Goal: Ask a question

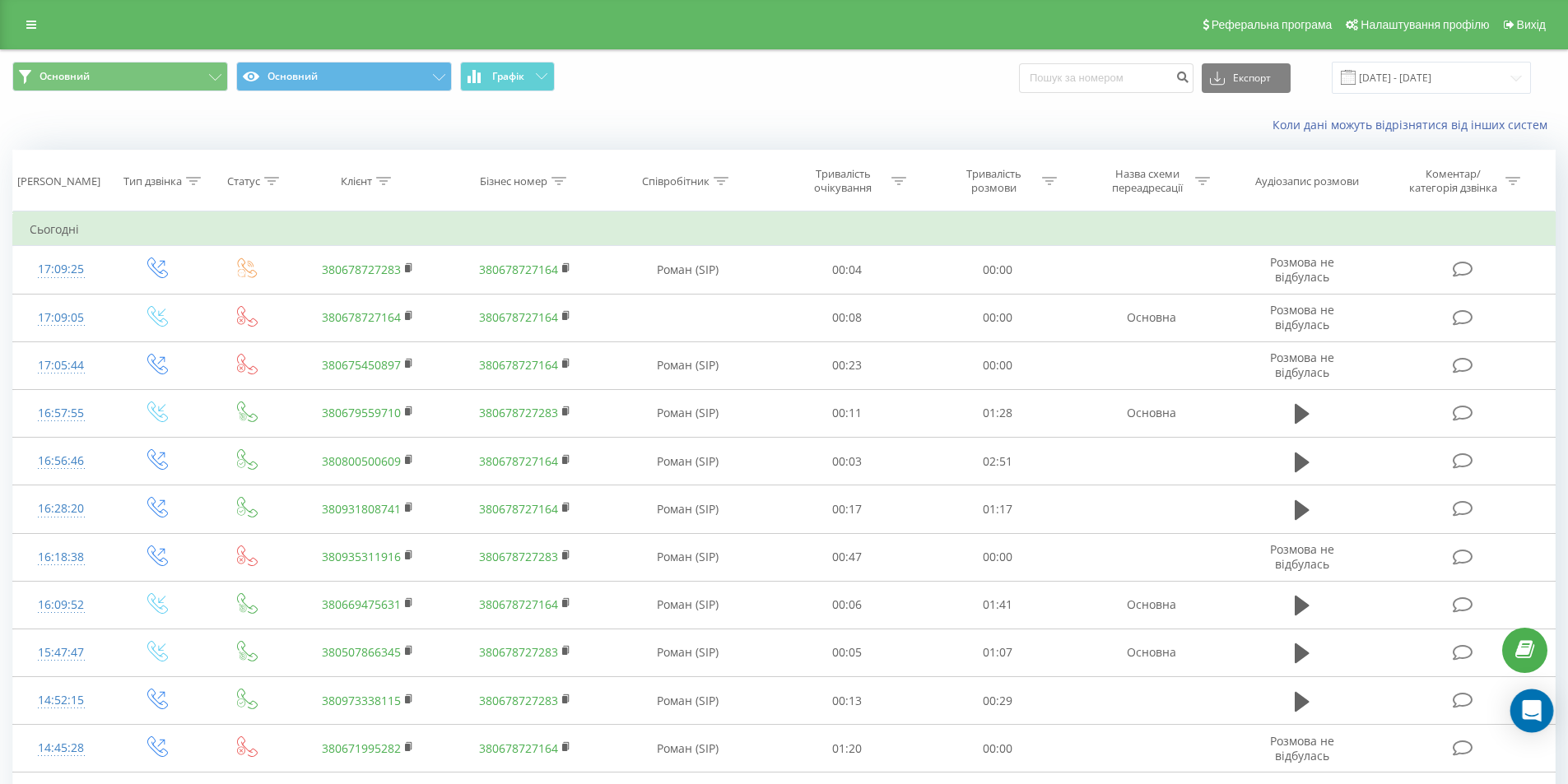
click at [1529, 699] on div "Open Intercom Messenger" at bounding box center [1532, 711] width 44 height 44
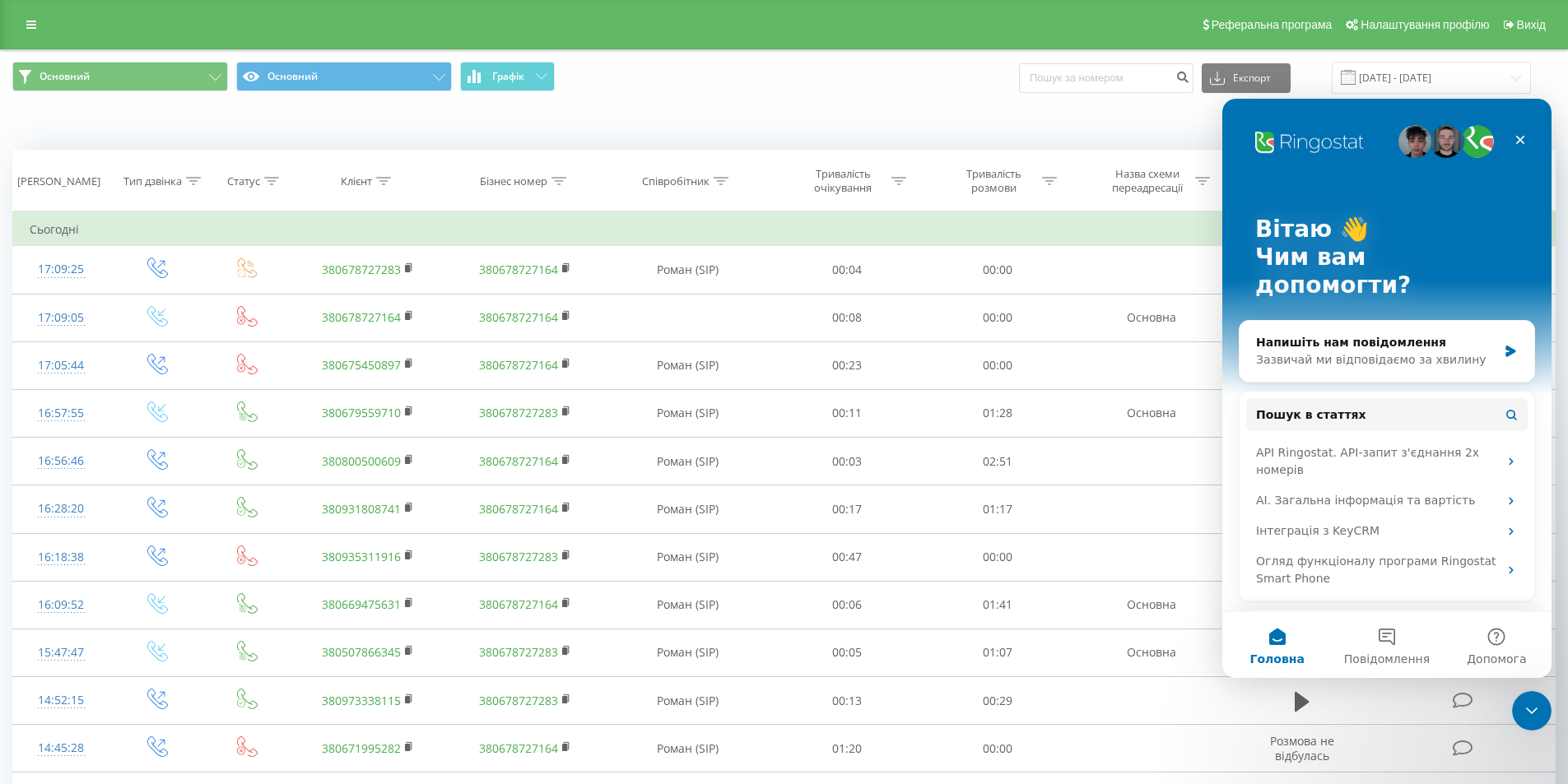
drag, startPoint x: 1347, startPoint y: 606, endPoint x: 1334, endPoint y: 606, distance: 13.0
click at [1340, 624] on div "Написати в підтримку через Telegram Надішліть цей унікальний код в першому пові…" at bounding box center [1387, 693] width 262 height 139
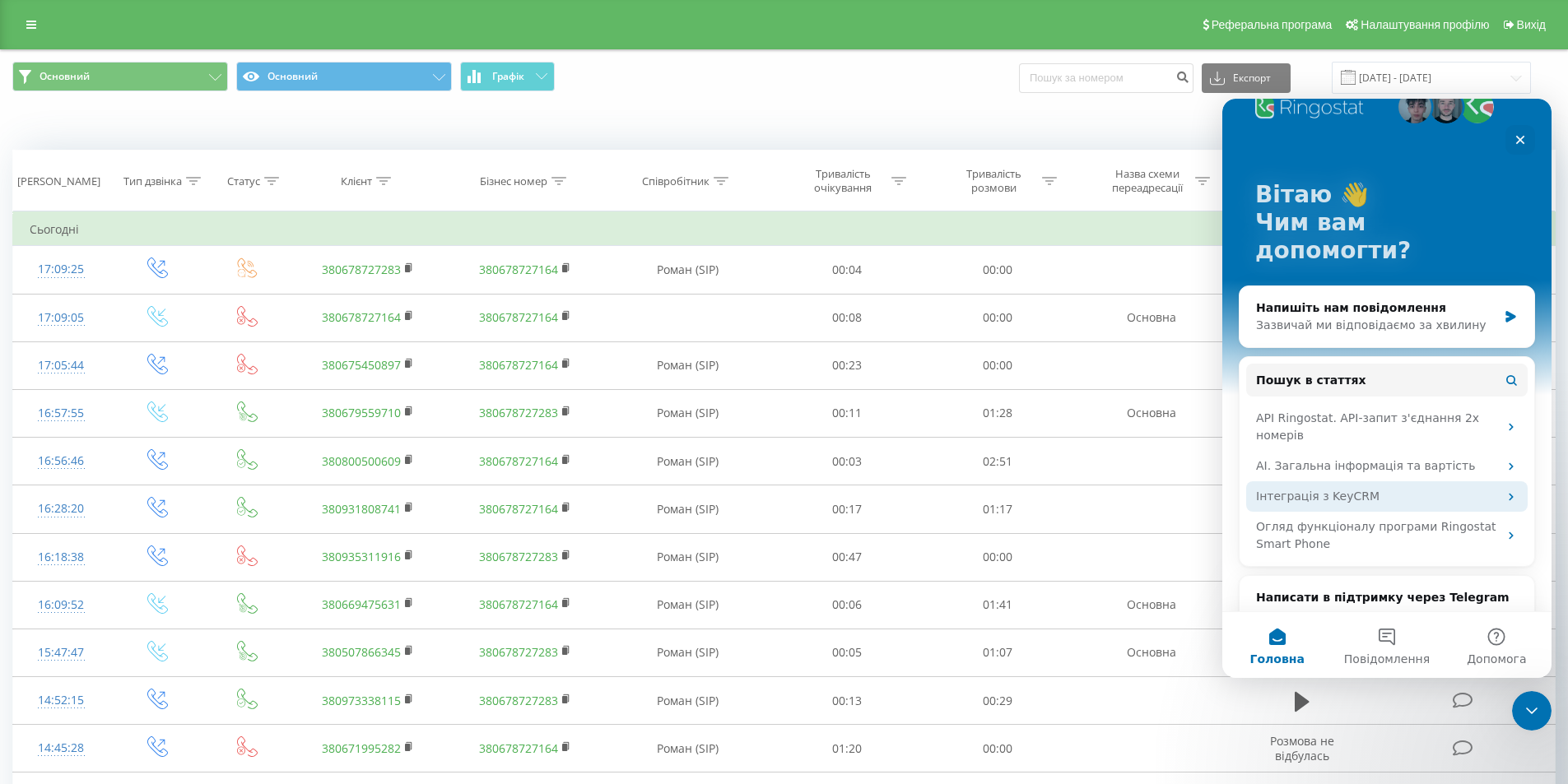
click at [1344, 481] on div "Інтеграція з KeyCRM" at bounding box center [1387, 496] width 281 height 30
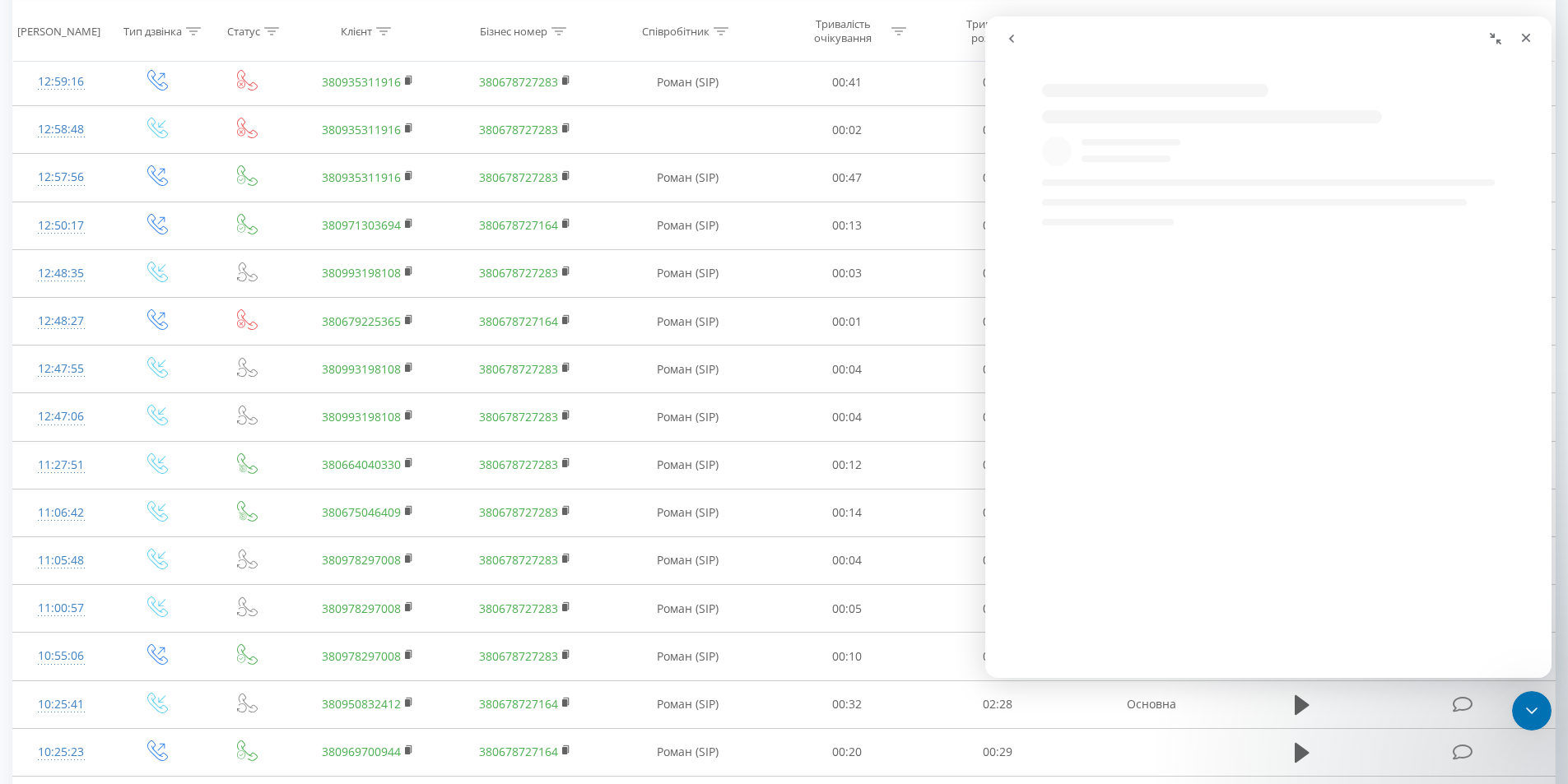
scroll to position [1398, 0]
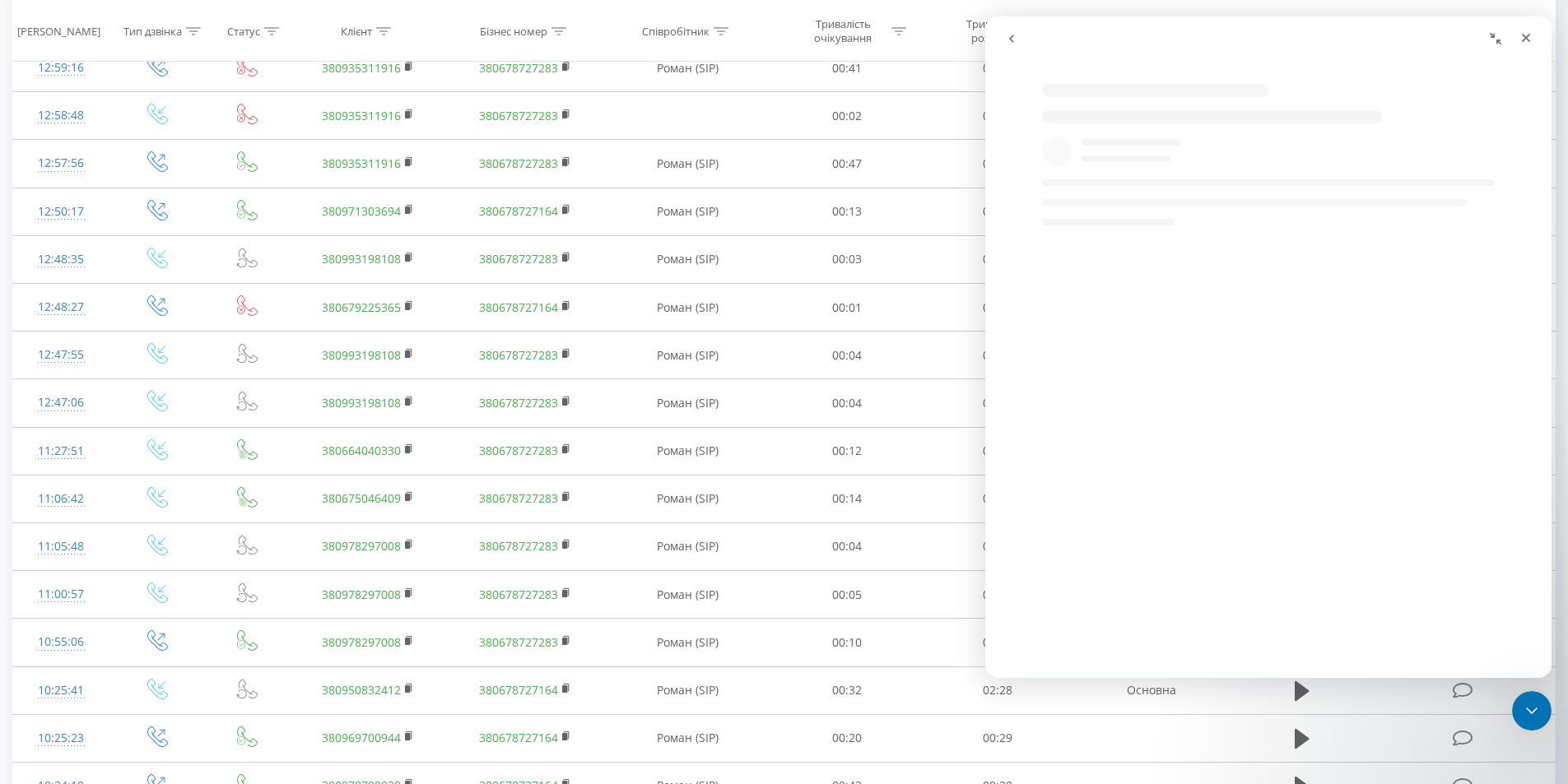
select select "uk"
click at [1013, 36] on icon "go back" at bounding box center [1011, 38] width 5 height 9
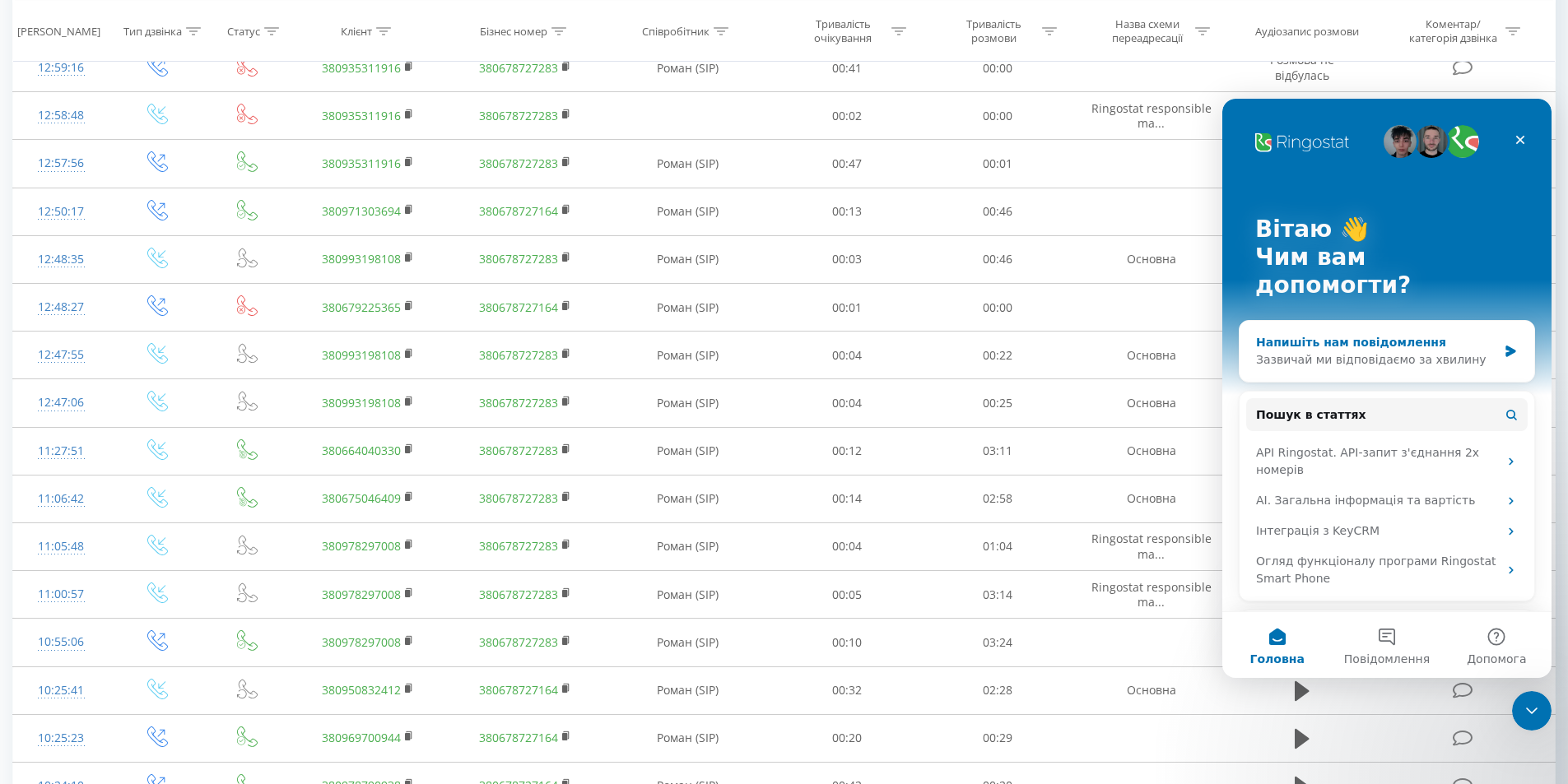
click at [1505, 345] on icon "Месенджер Intercom" at bounding box center [1510, 351] width 9 height 11
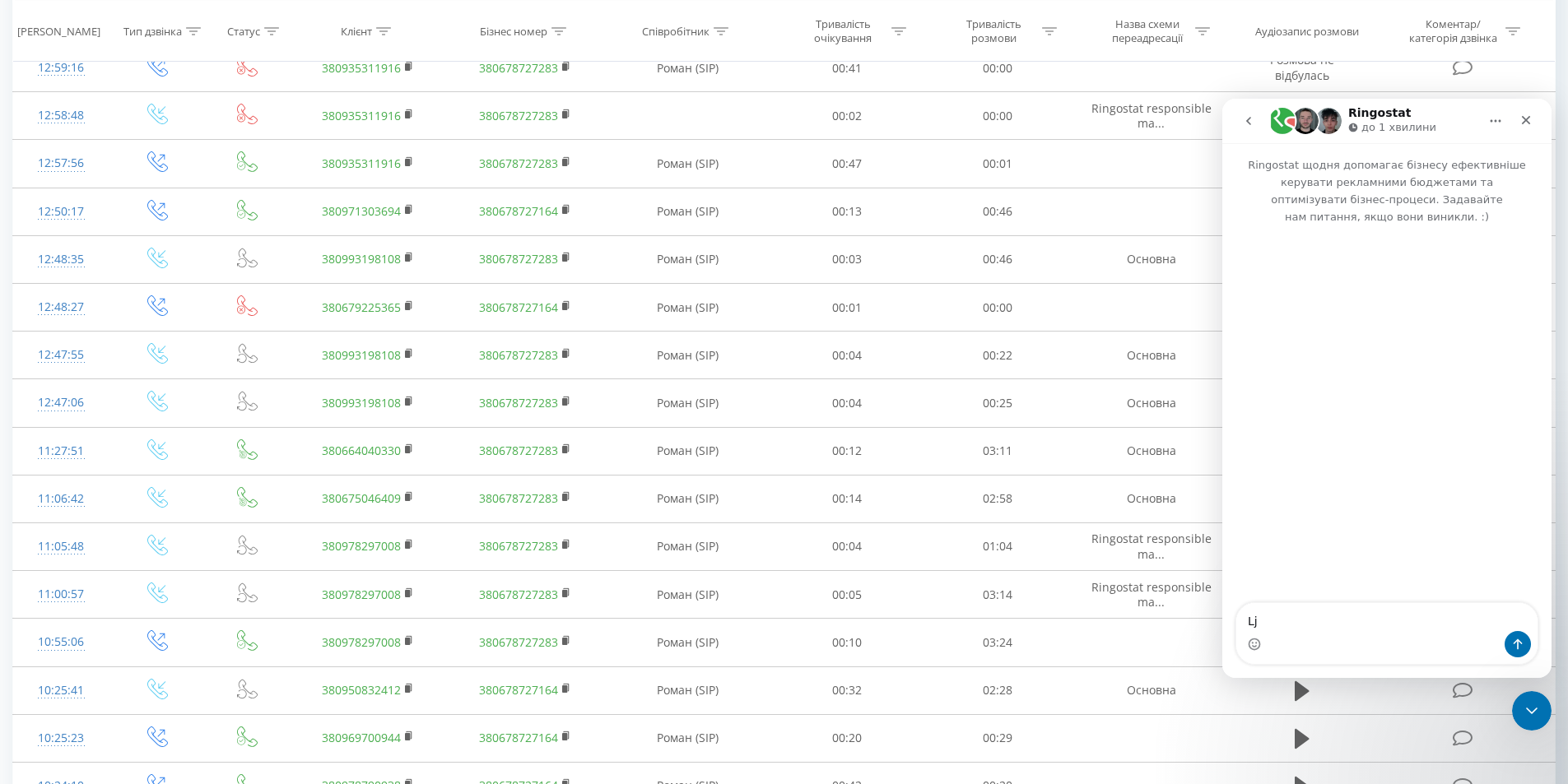
type textarea "L"
type textarea "Доброго дня."
type textarea "[PERSON_NAME]"
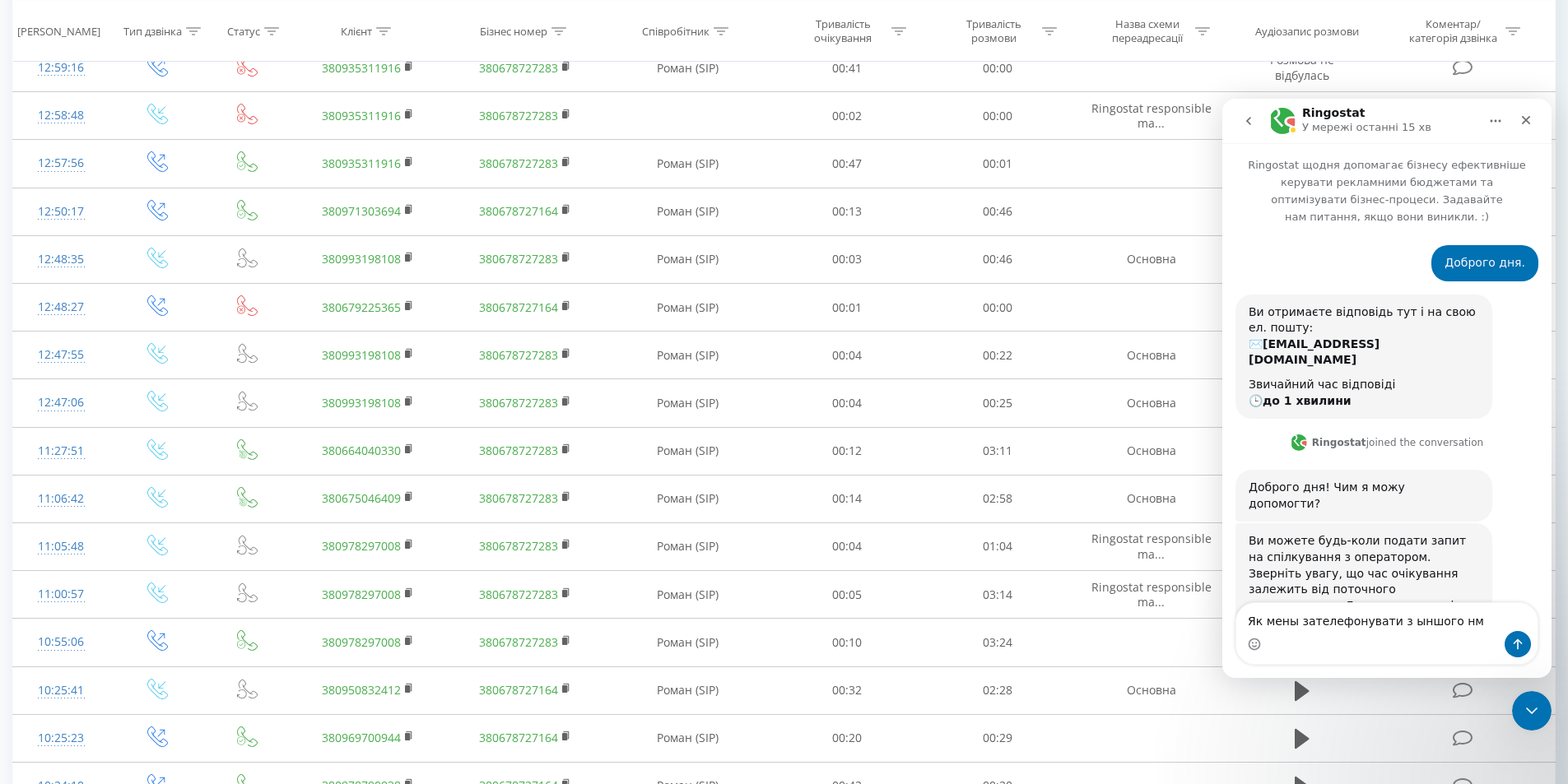
scroll to position [6, 0]
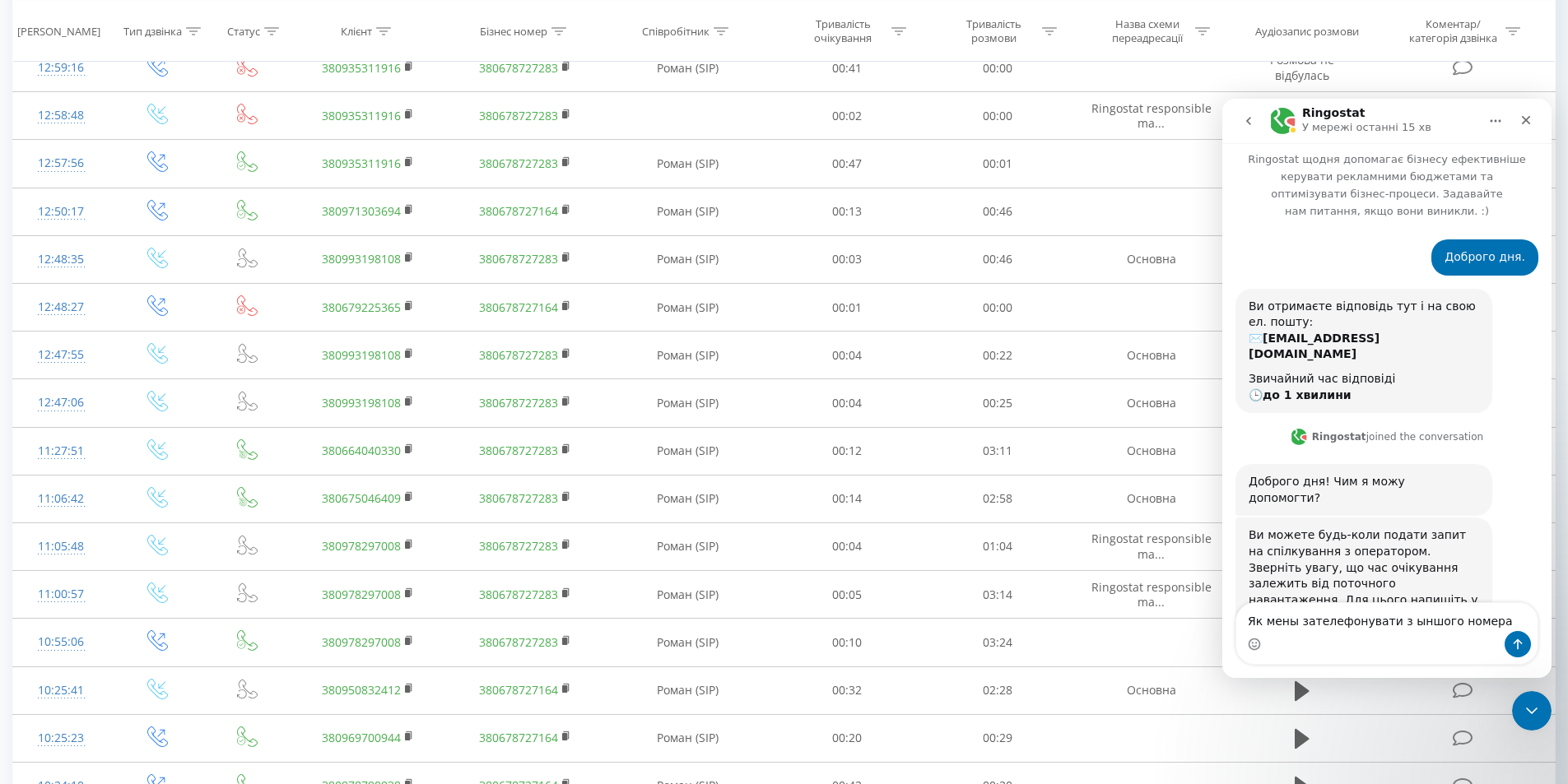
type textarea "Як мены зателефонувати з ыншого номера?"
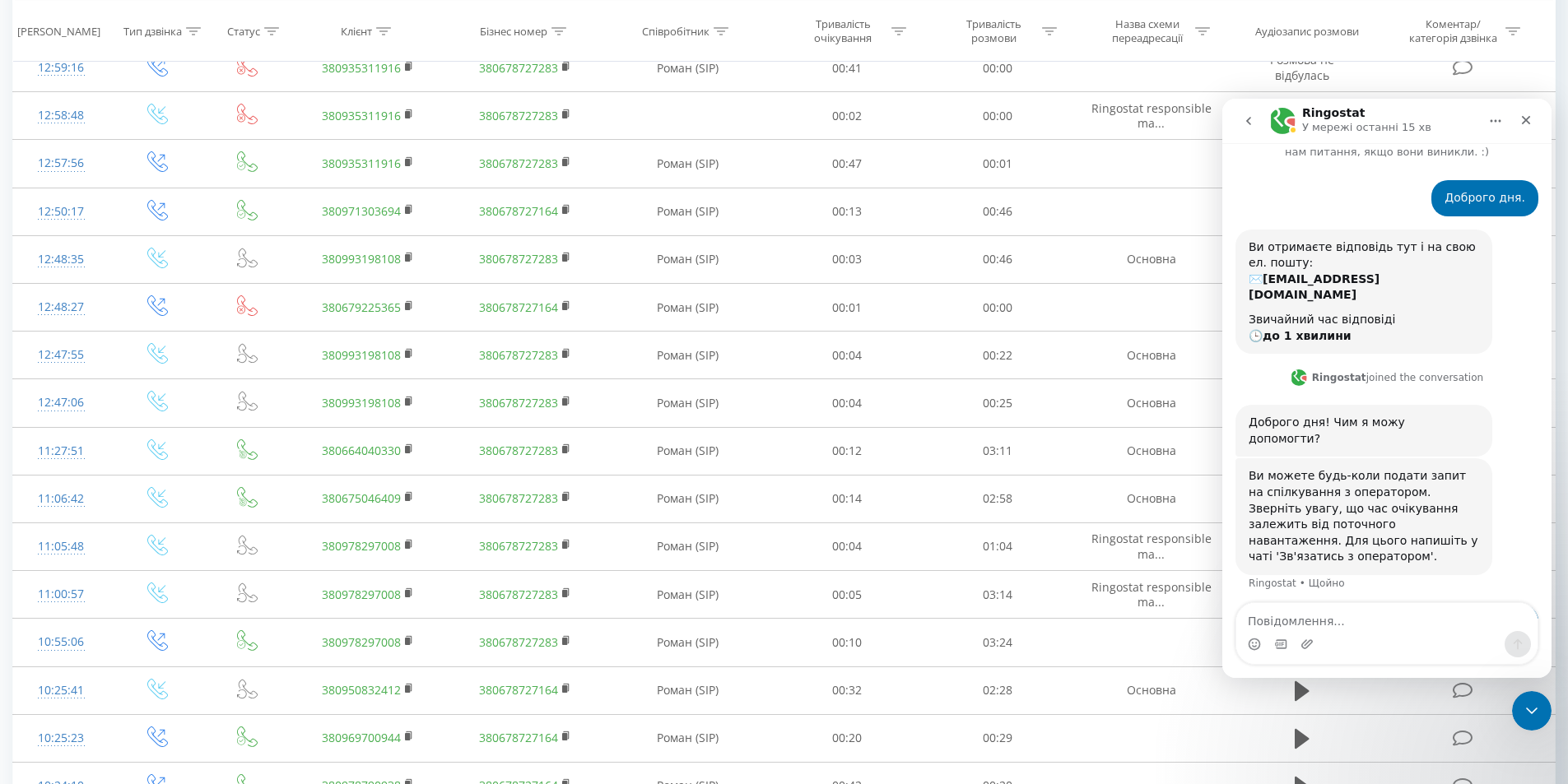
scroll to position [71, 0]
